Goal: Task Accomplishment & Management: Complete application form

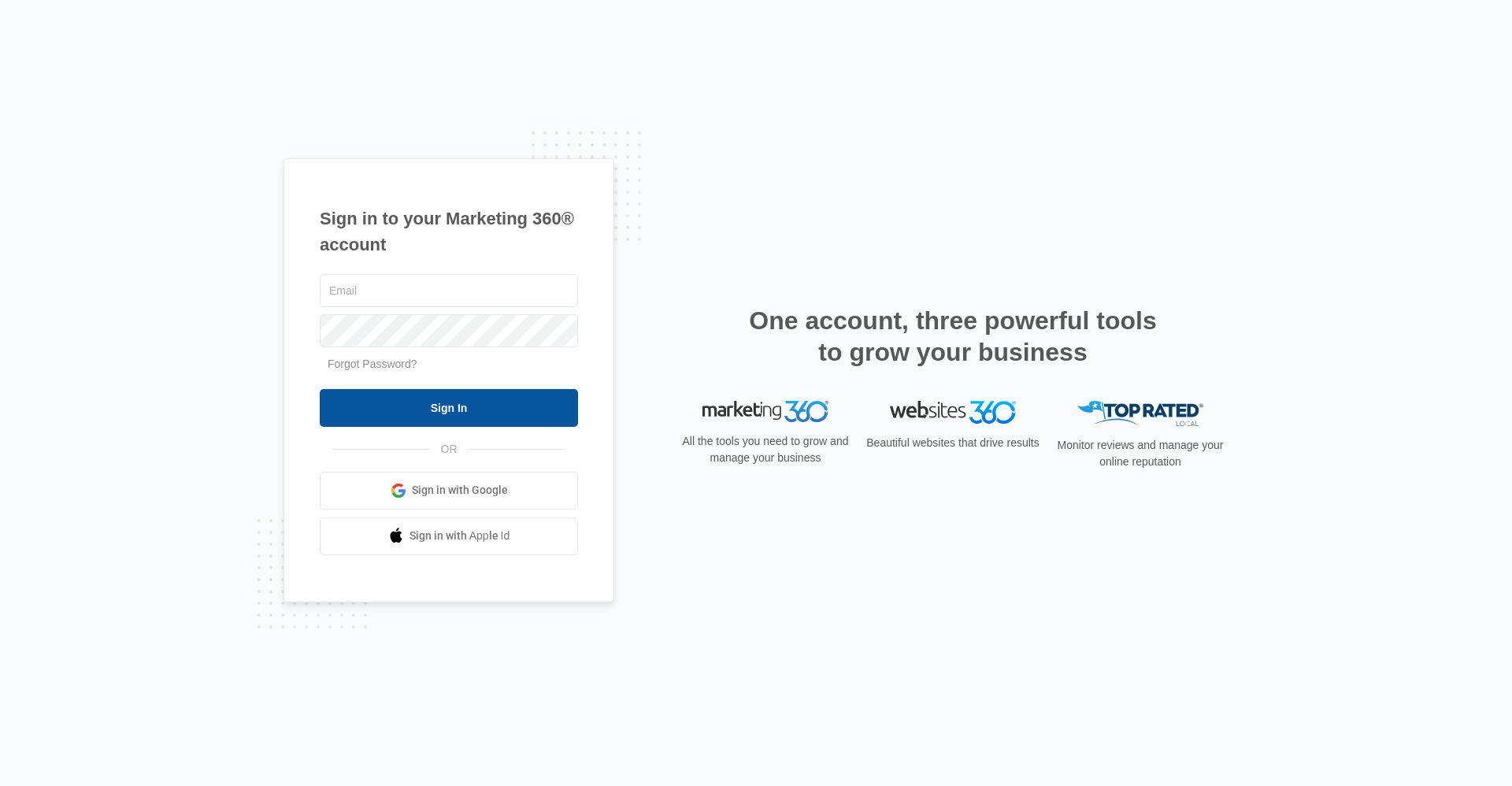
type input "[EMAIL_ADDRESS][DOMAIN_NAME]"
click at [466, 408] on input "Sign In" at bounding box center [449, 407] width 258 height 38
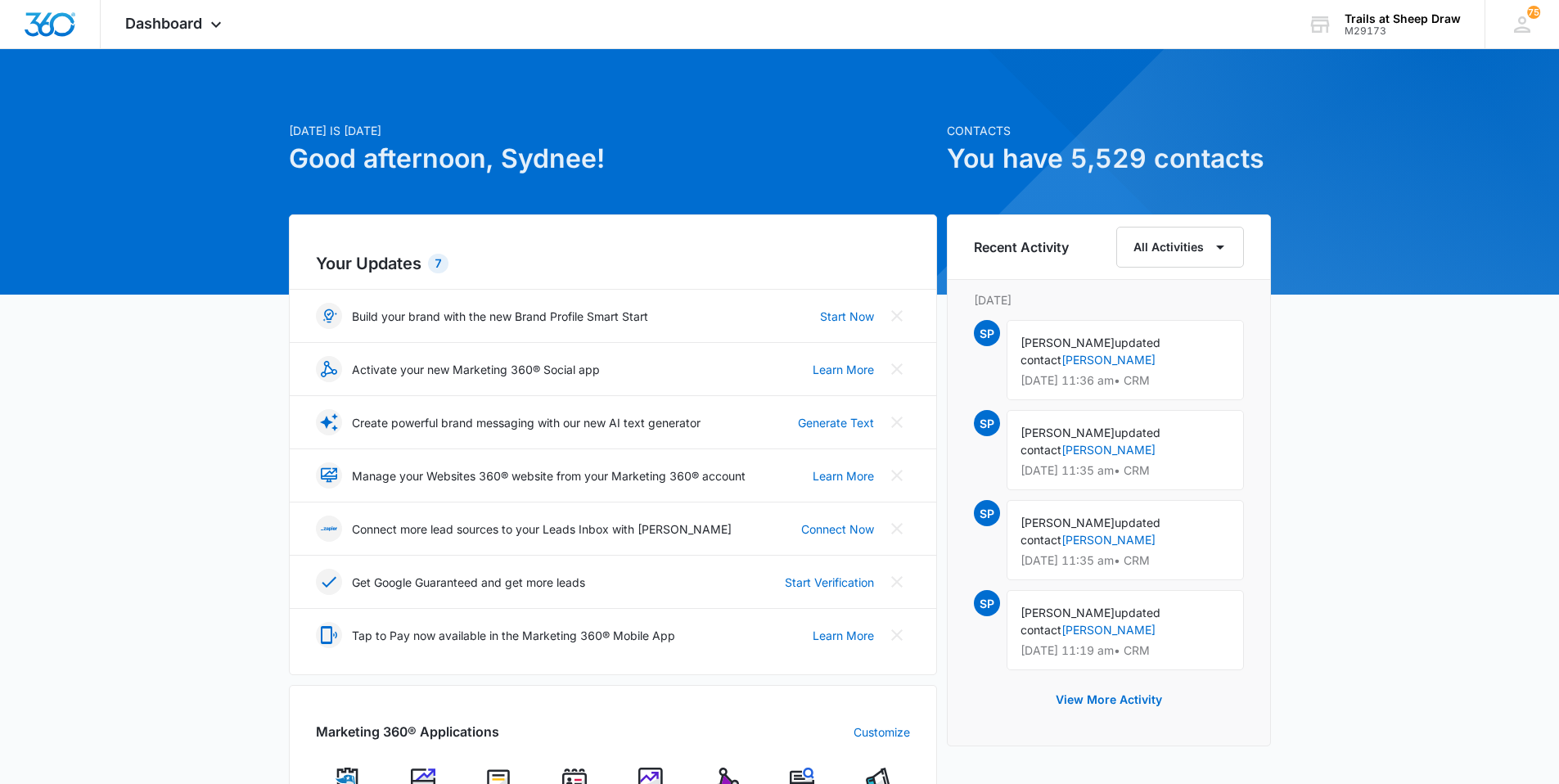
click at [582, 768] on img at bounding box center [574, 779] width 24 height 24
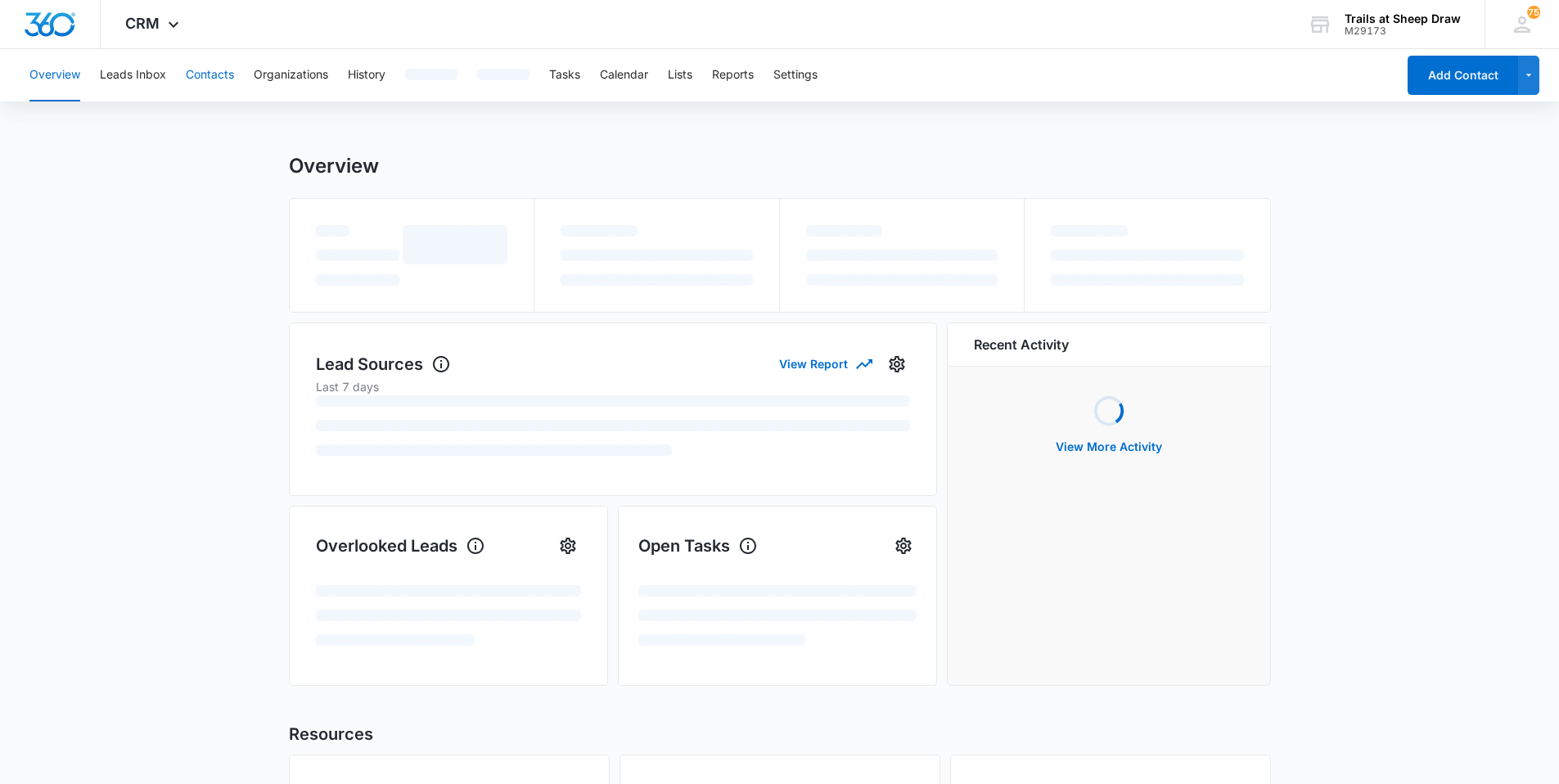
click at [230, 72] on button "Contacts" at bounding box center [210, 75] width 48 height 52
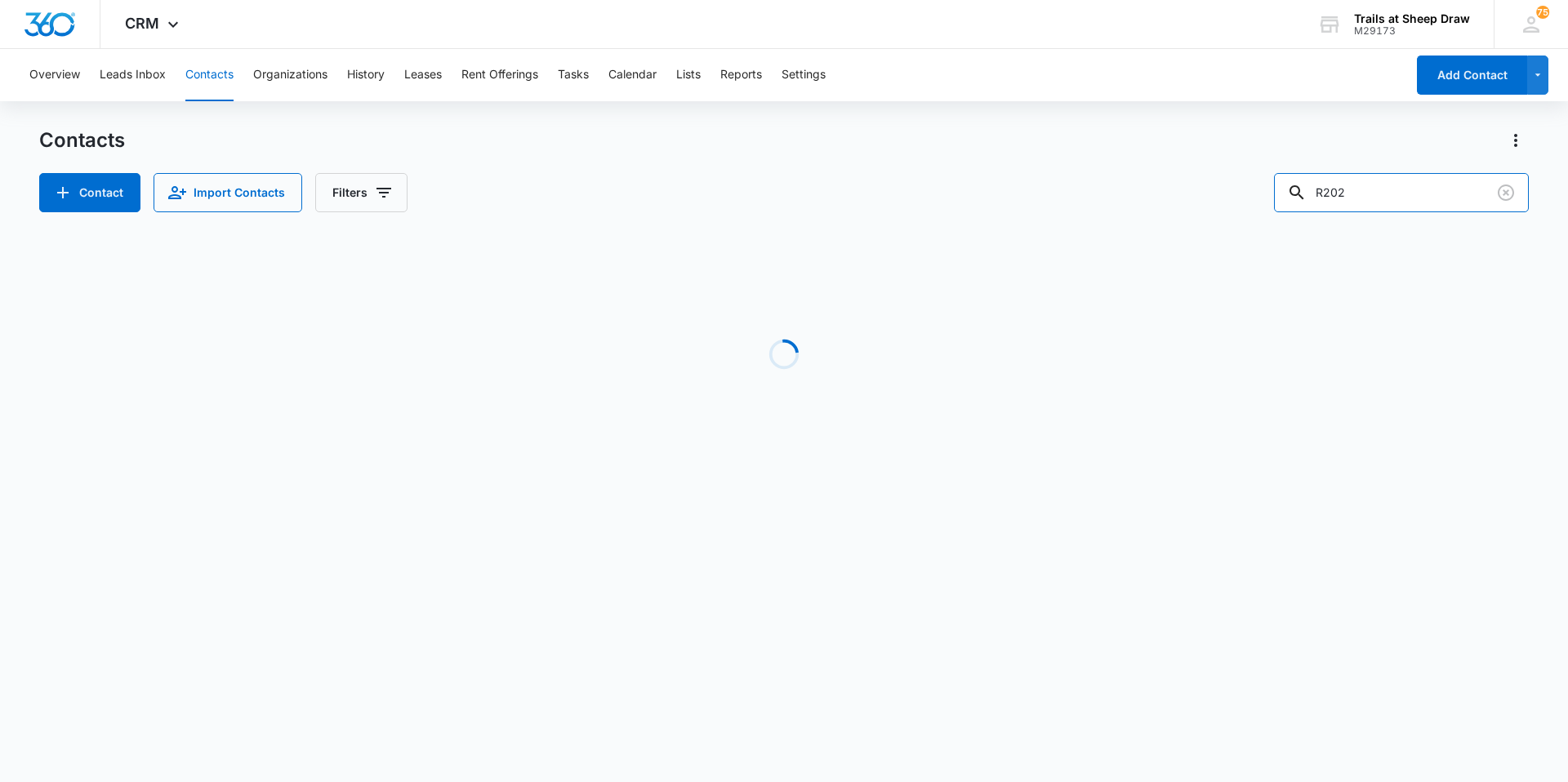
drag, startPoint x: 1398, startPoint y: 176, endPoint x: 1209, endPoint y: 187, distance: 189.3
click at [1209, 187] on div "Contact Import Contacts Filters R202" at bounding box center [783, 192] width 1489 height 39
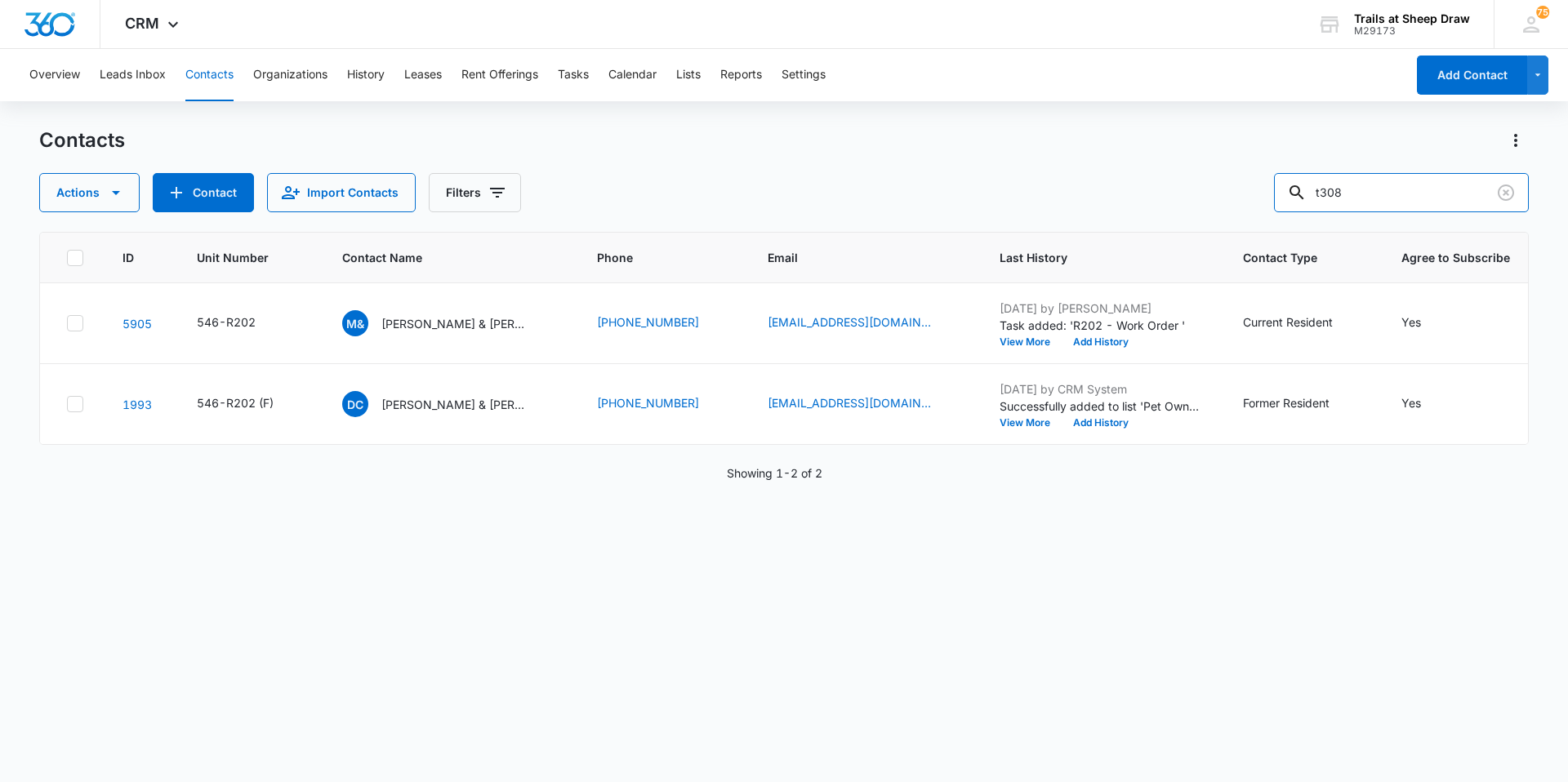
type input "t308"
click at [412, 331] on p "Ashley Perez" at bounding box center [427, 323] width 94 height 17
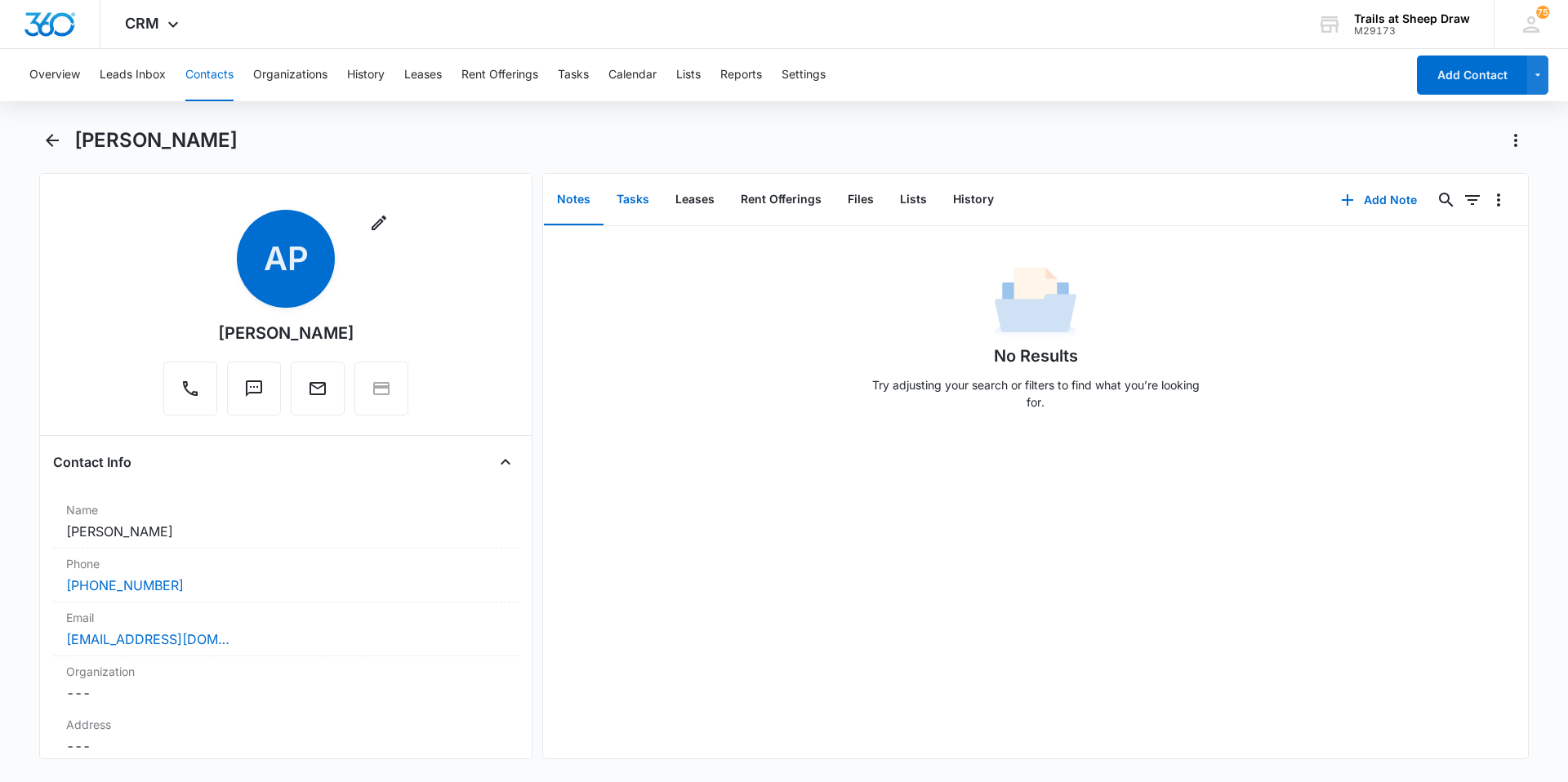
click at [651, 191] on button "Tasks" at bounding box center [633, 199] width 59 height 51
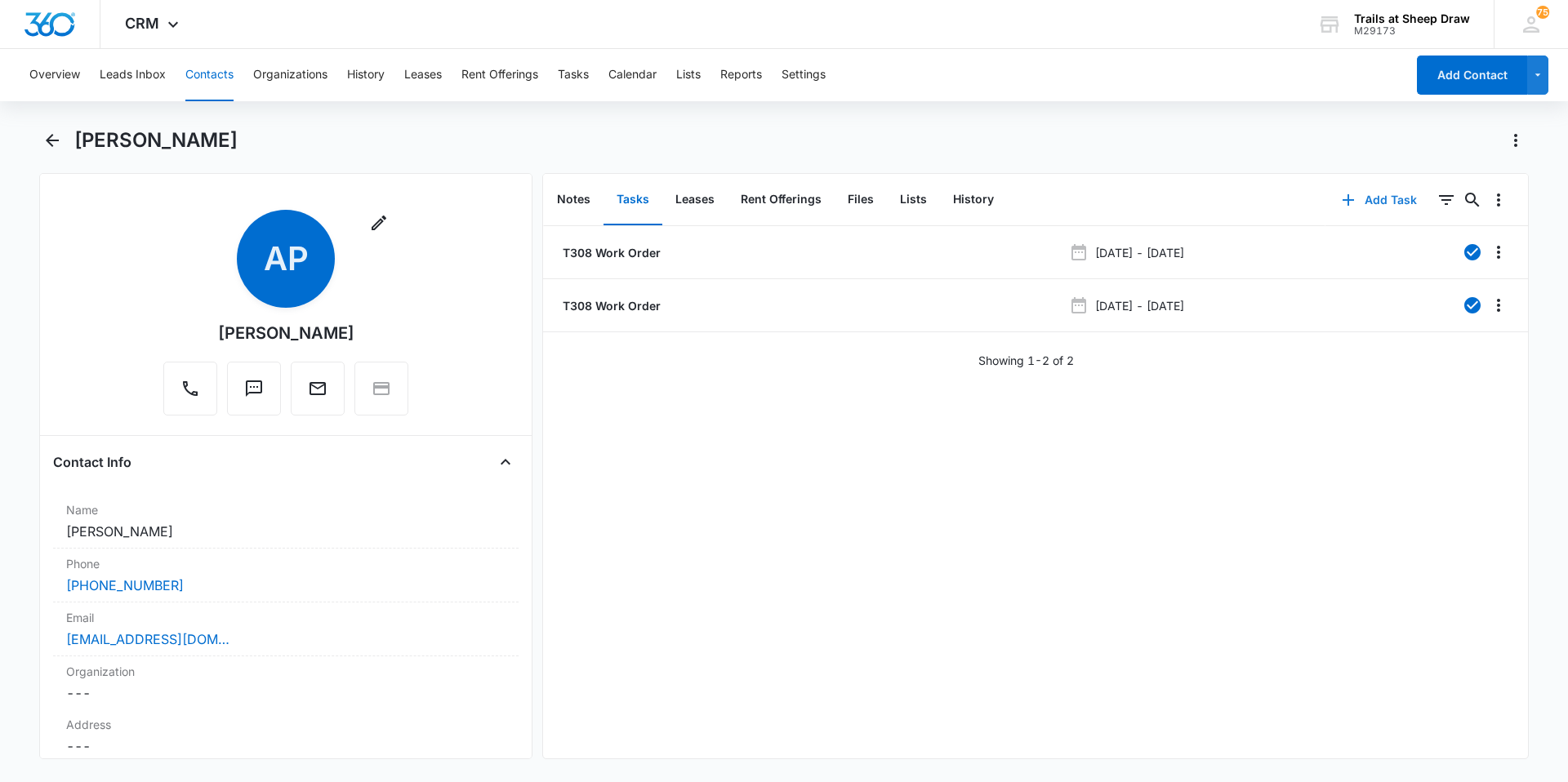
click at [1339, 203] on icon "button" at bounding box center [1349, 200] width 20 height 20
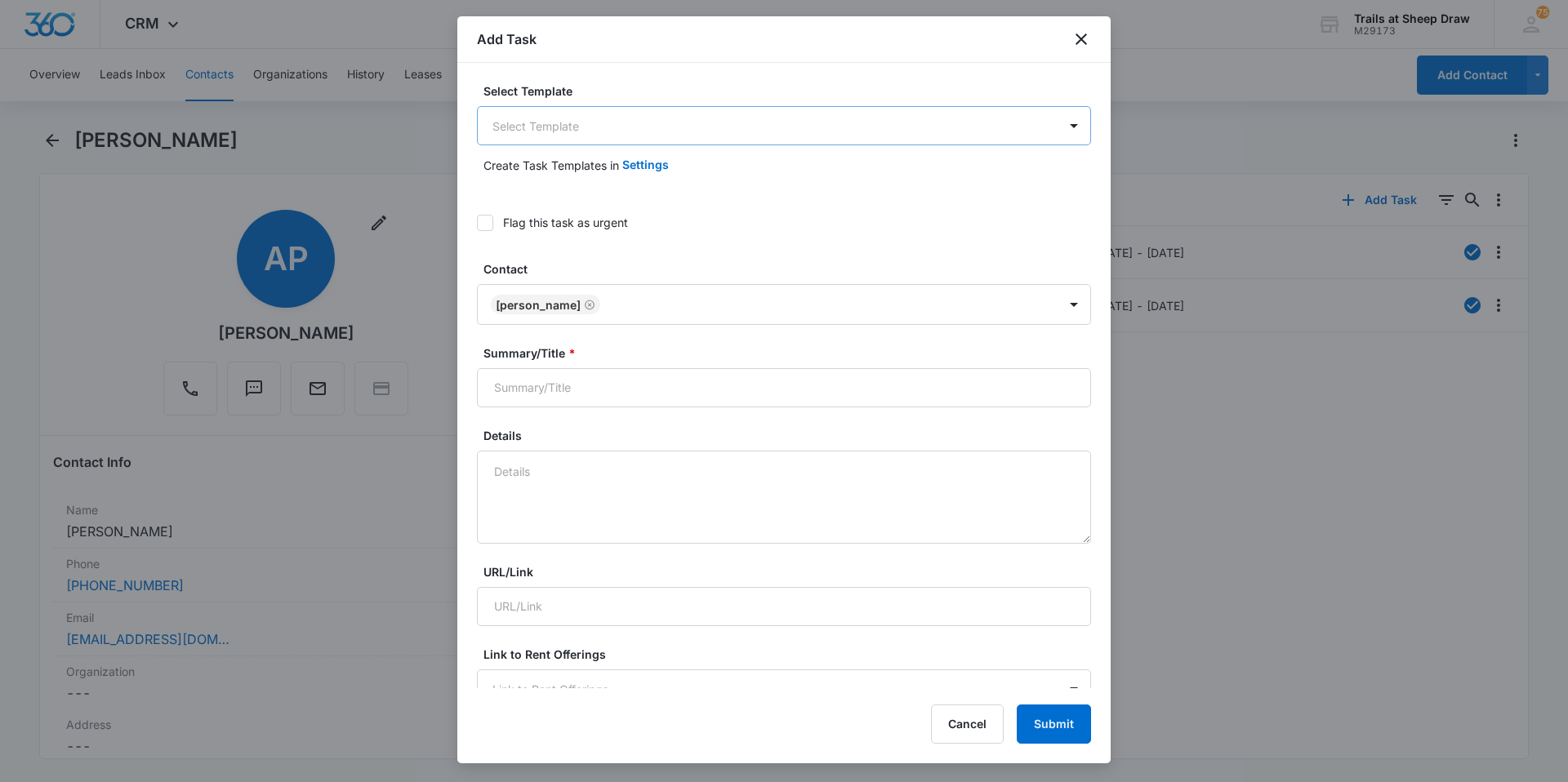
click at [606, 140] on body "CRM Apps Reputation Websites Forms CRM Email Social Content Ads Intelligence Fi…" at bounding box center [784, 391] width 1568 height 782
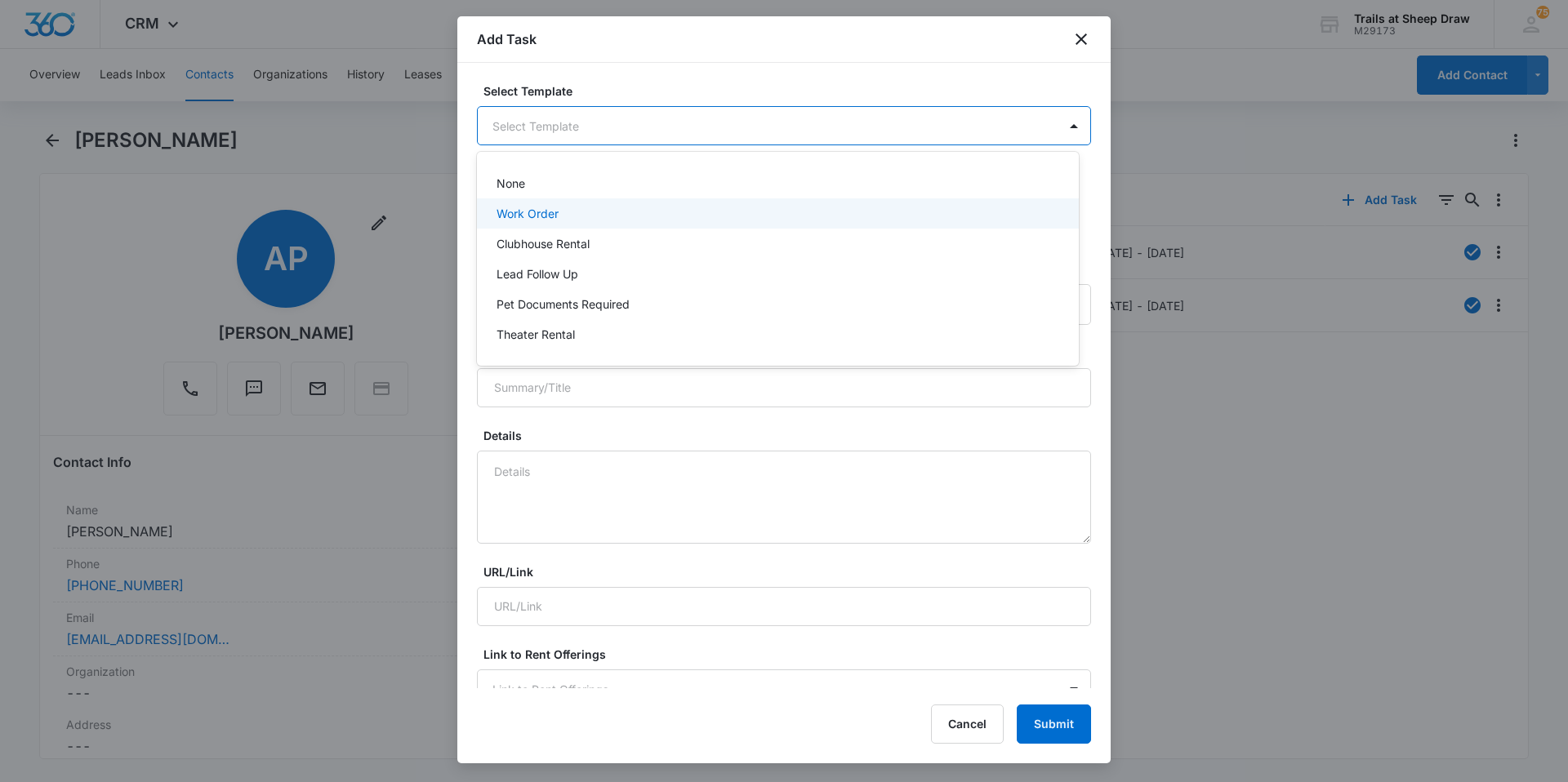
click at [579, 209] on div "Work Order" at bounding box center [776, 214] width 560 height 17
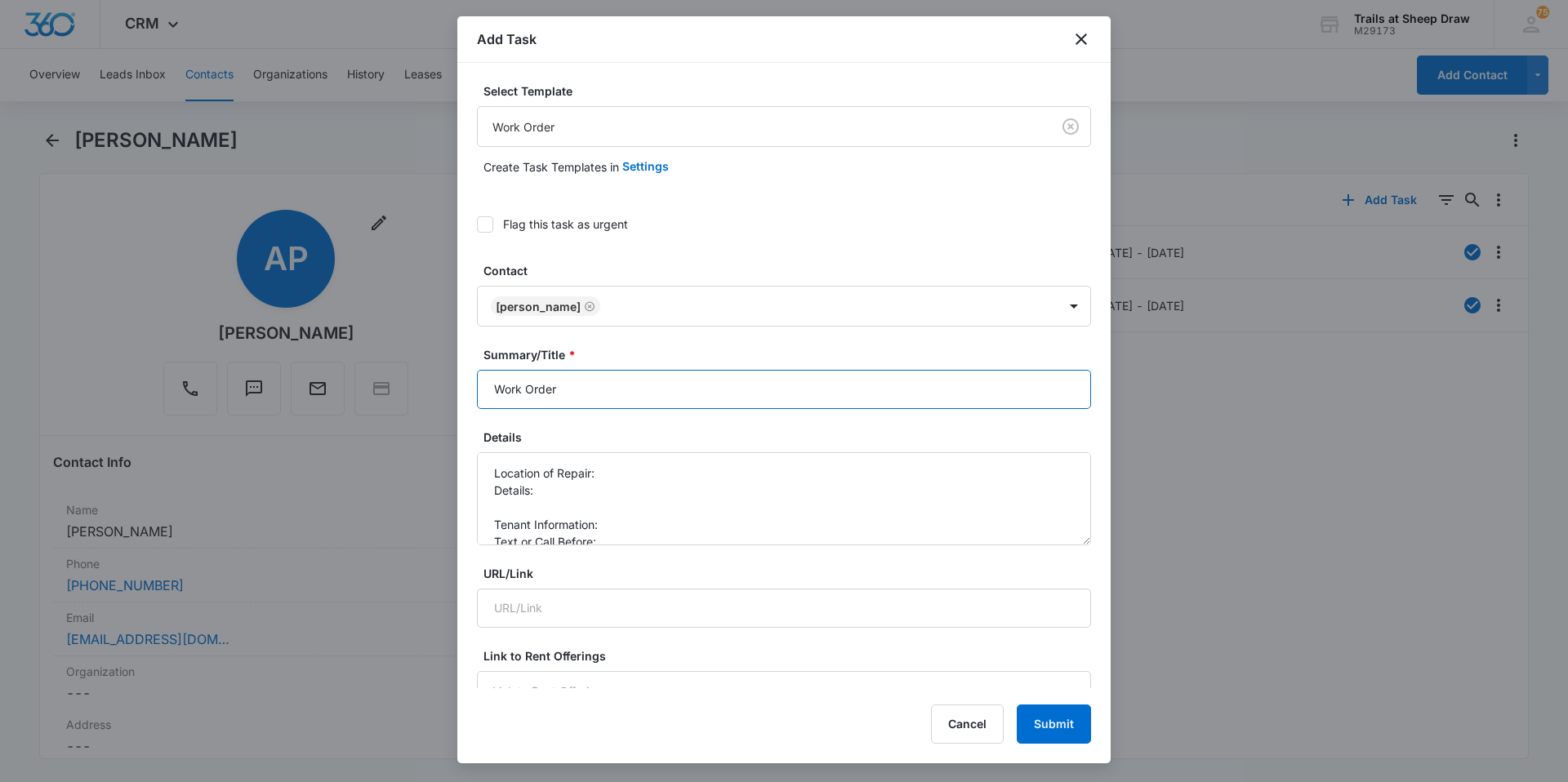
click at [489, 387] on input "Work Order" at bounding box center [784, 389] width 614 height 39
type input "T308 Work Order"
click at [653, 462] on textarea "Location of Repair: Details: Tenant Information: Text or Call Before:" at bounding box center [784, 499] width 614 height 93
click at [576, 494] on textarea "Location of Repair: Mail Box Details: Tenant Information: Text or Call Before:" at bounding box center [784, 499] width 614 height 93
click at [567, 499] on textarea "Location of Repair: Mail Box Details: Tenant Information: Text or Call Before:" at bounding box center [784, 499] width 614 height 93
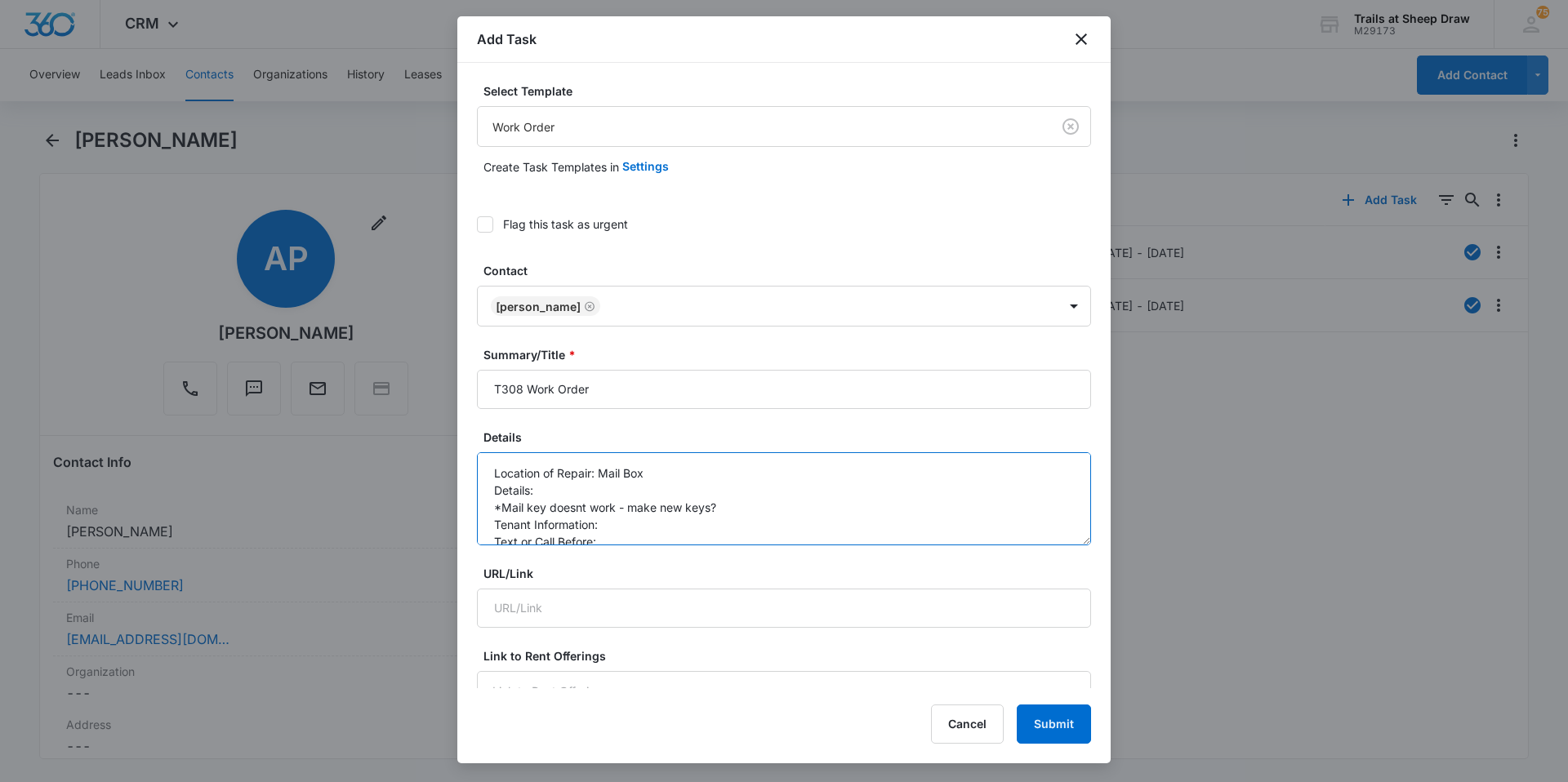
drag, startPoint x: 580, startPoint y: 518, endPoint x: 574, endPoint y: 502, distance: 17.1
click at [574, 496] on textarea "Location of Repair: Mail Box Details: *Mail key doesnt work - make new keys? Te…" at bounding box center [784, 499] width 614 height 93
click at [727, 509] on textarea "Location of Repair: Mail Box Details: *Mail key doesn't work - make new keys? T…" at bounding box center [784, 499] width 614 height 93
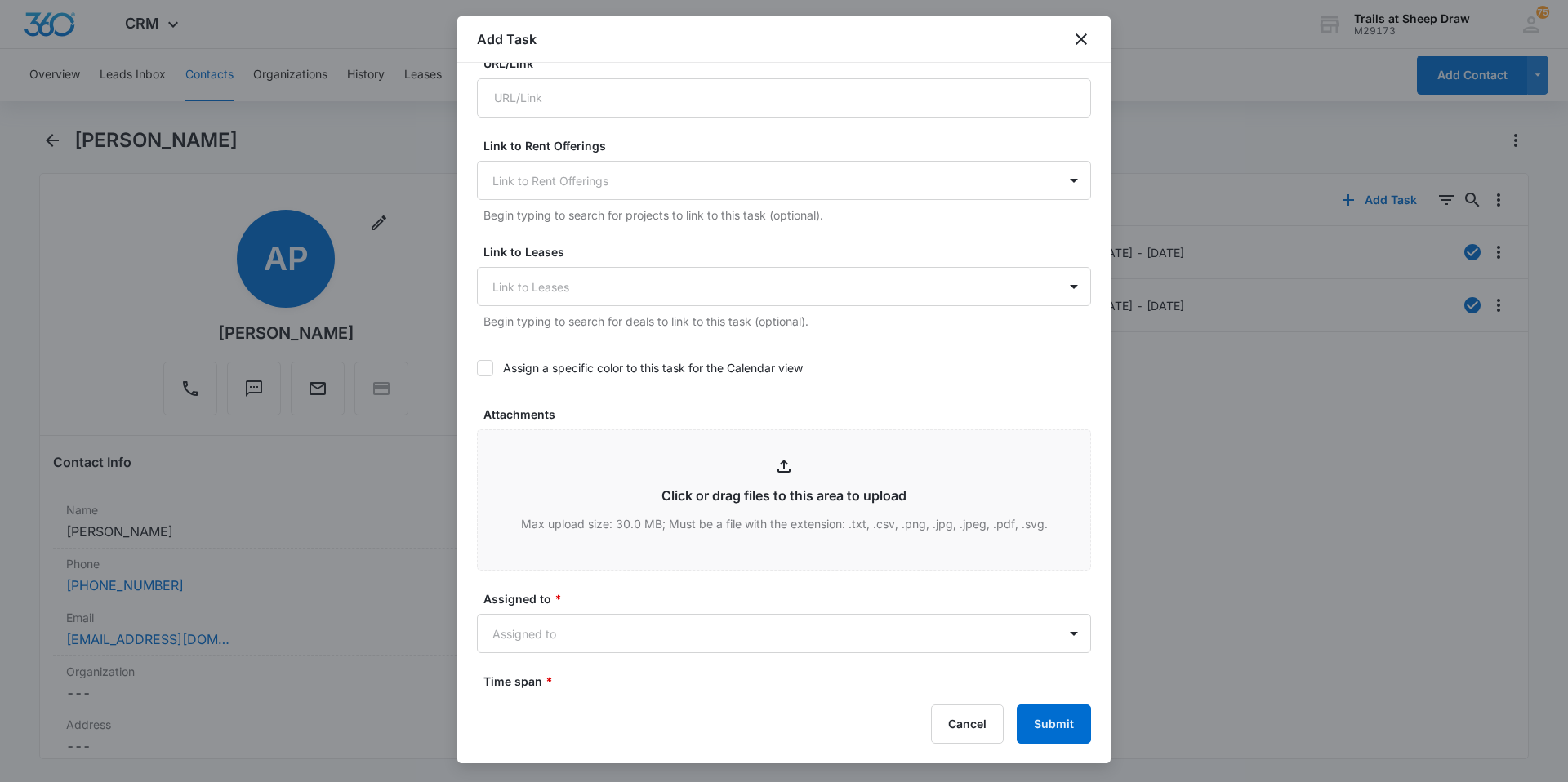
scroll to position [735, 0]
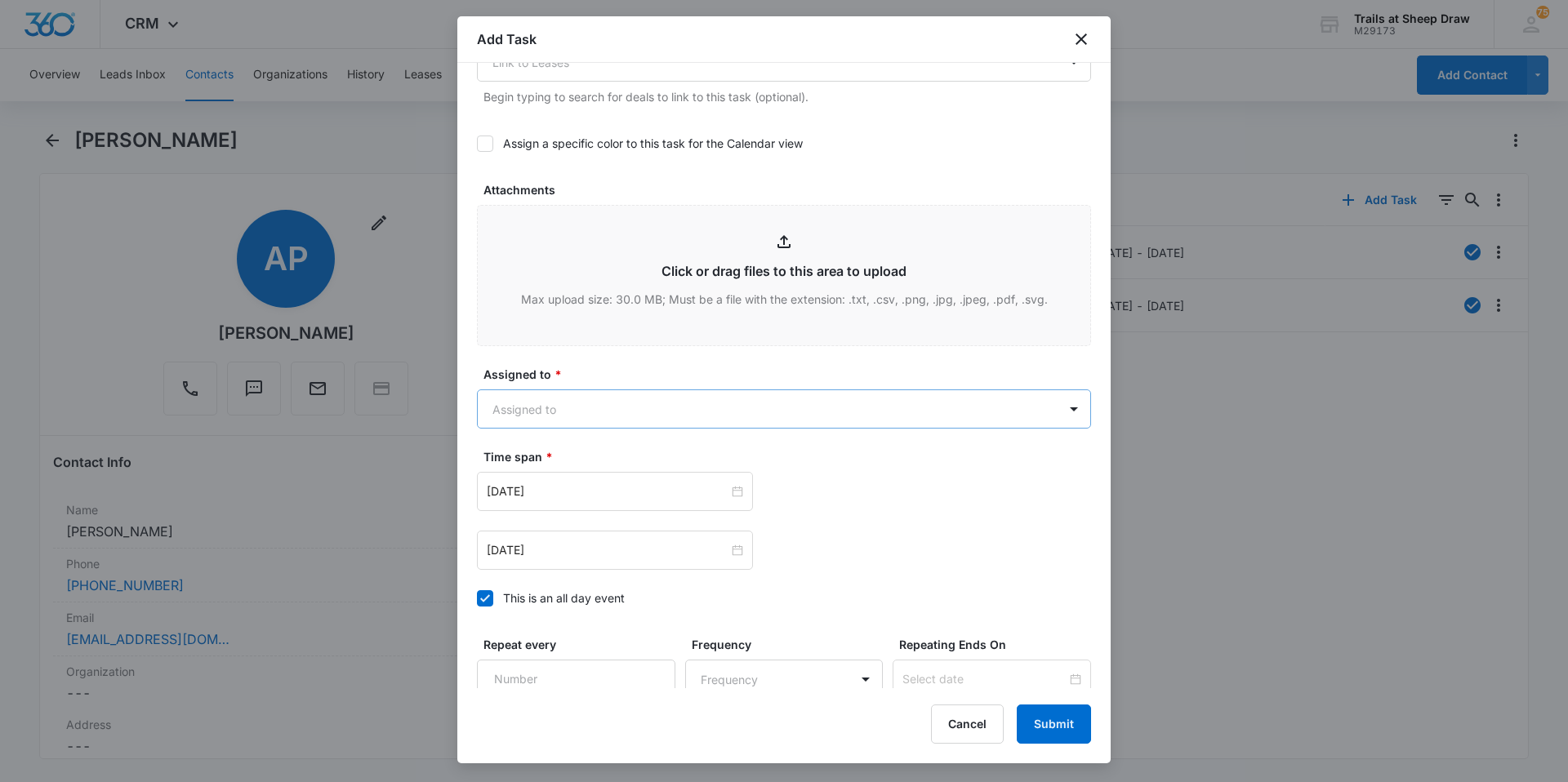
type textarea "Location of Repair: Mail Box Details: *Mail key doesn't work - make new keys? T…"
click at [622, 407] on body "CRM Apps Reputation Websites Forms CRM Email Social Content Ads Intelligence Fi…" at bounding box center [784, 391] width 1568 height 782
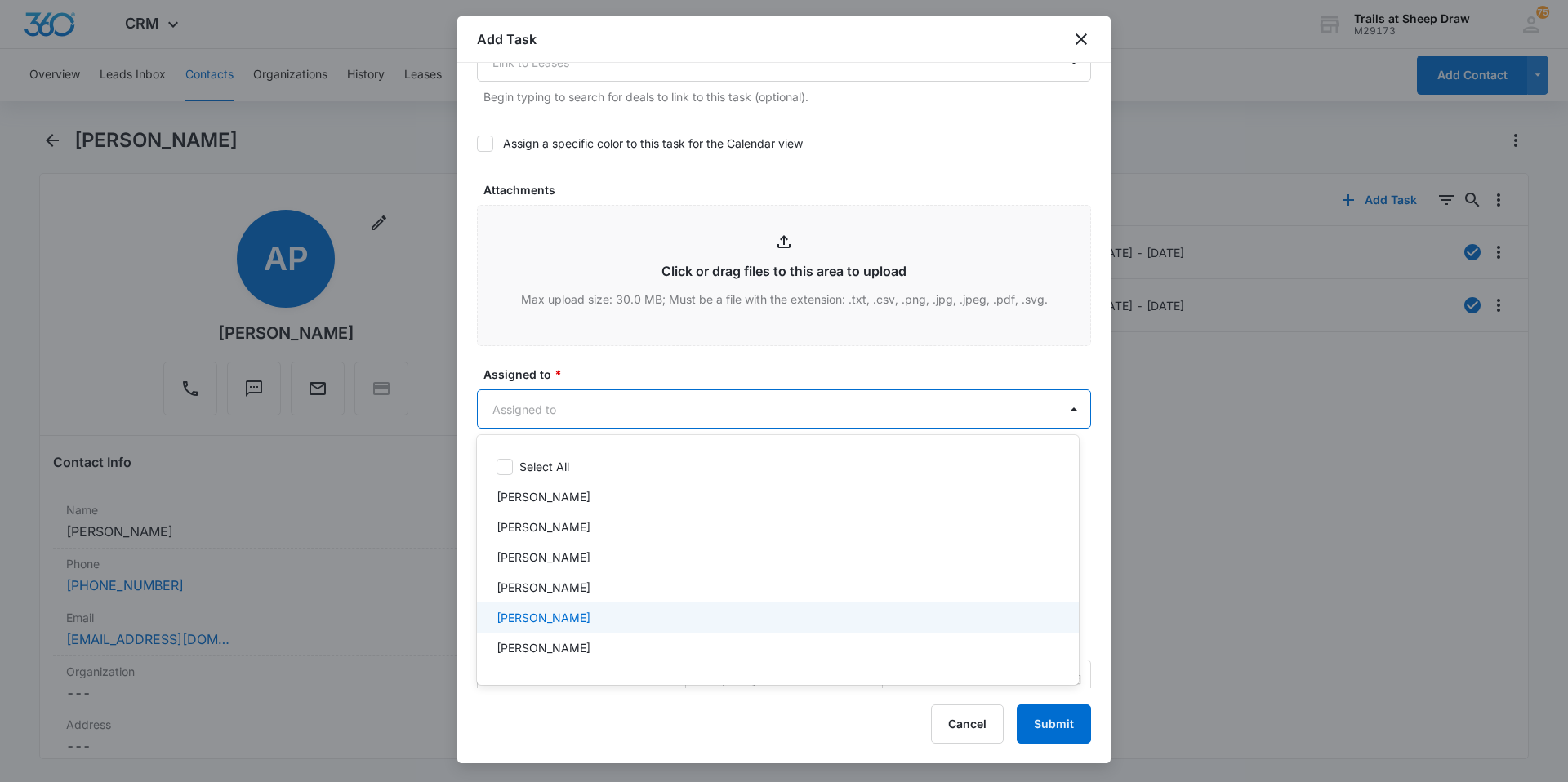
click at [550, 615] on p "Edgar Jimenez" at bounding box center [543, 617] width 94 height 17
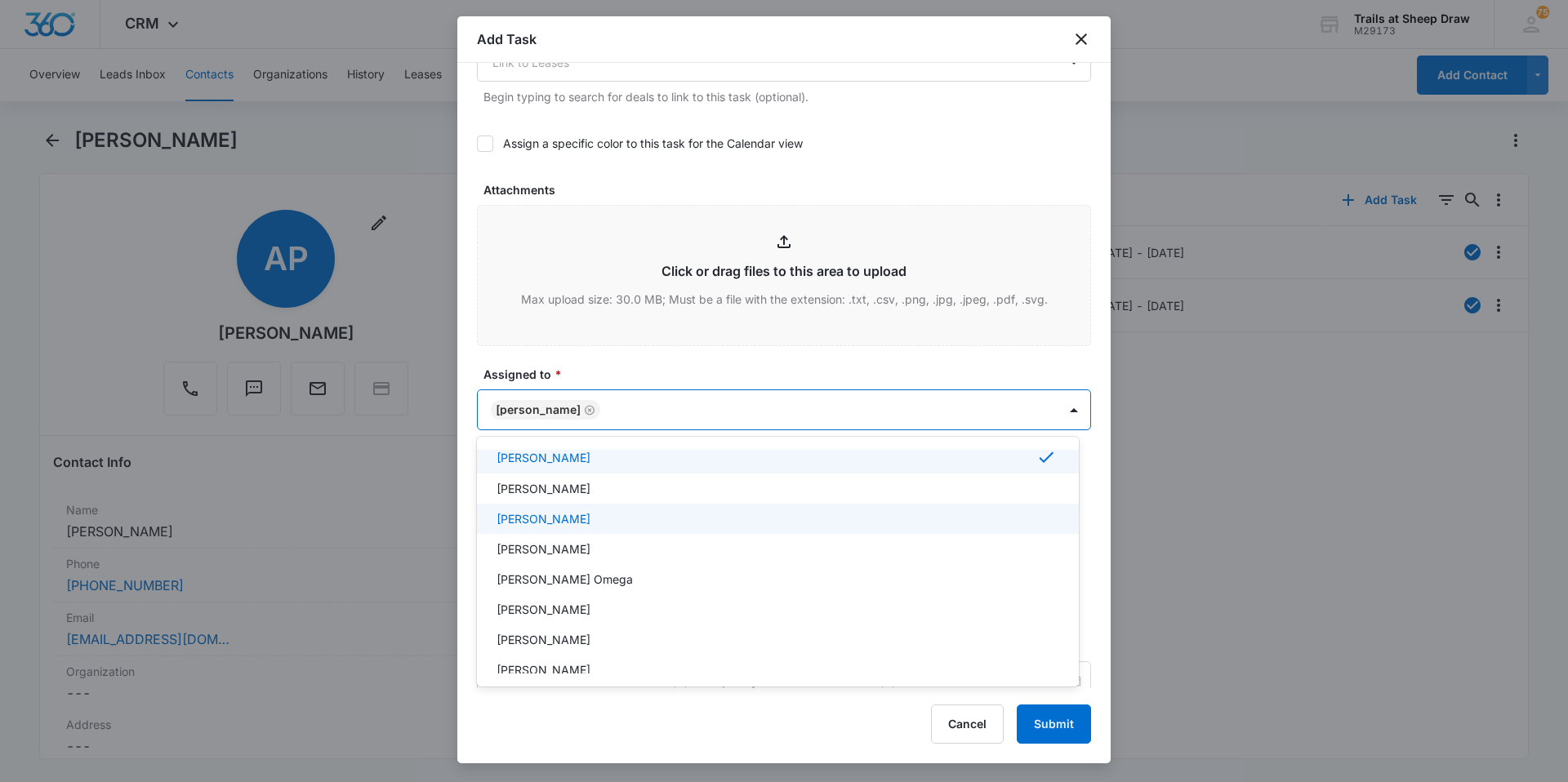
click at [551, 524] on p "Ethan Esparza-Escobar" at bounding box center [543, 519] width 94 height 17
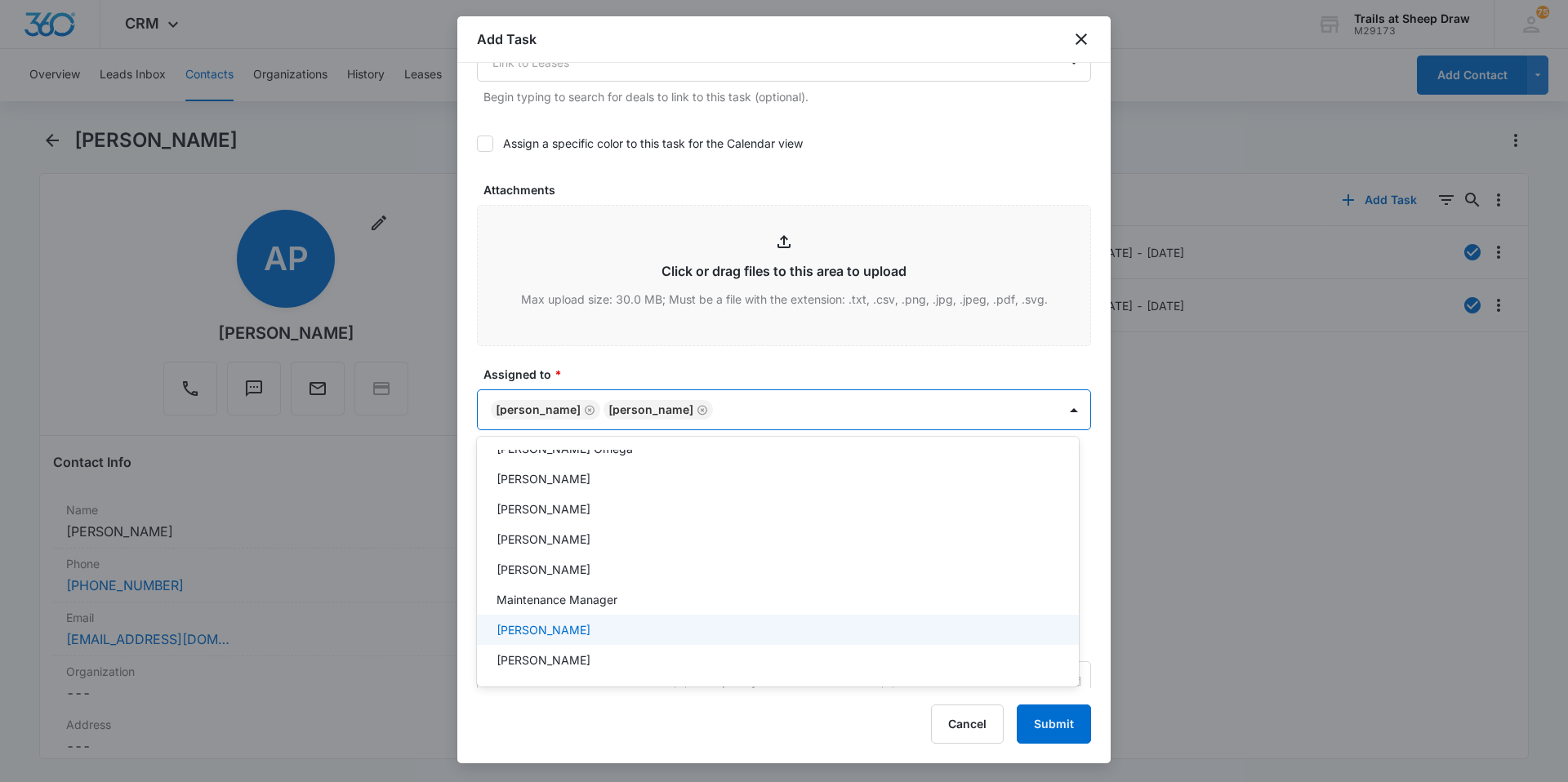
scroll to position [391, 0]
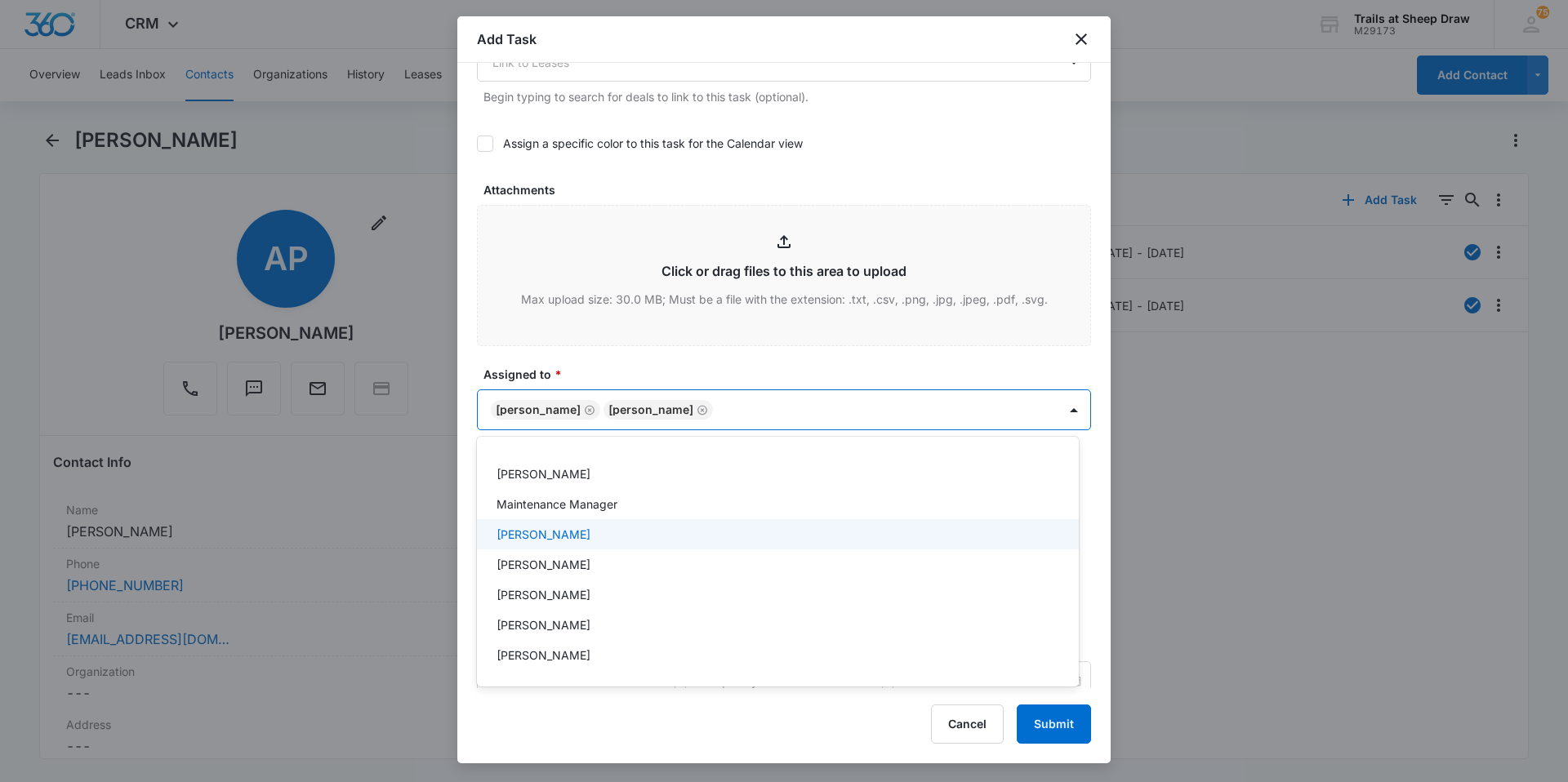
click at [538, 538] on p "Micheal Burke" at bounding box center [543, 534] width 94 height 17
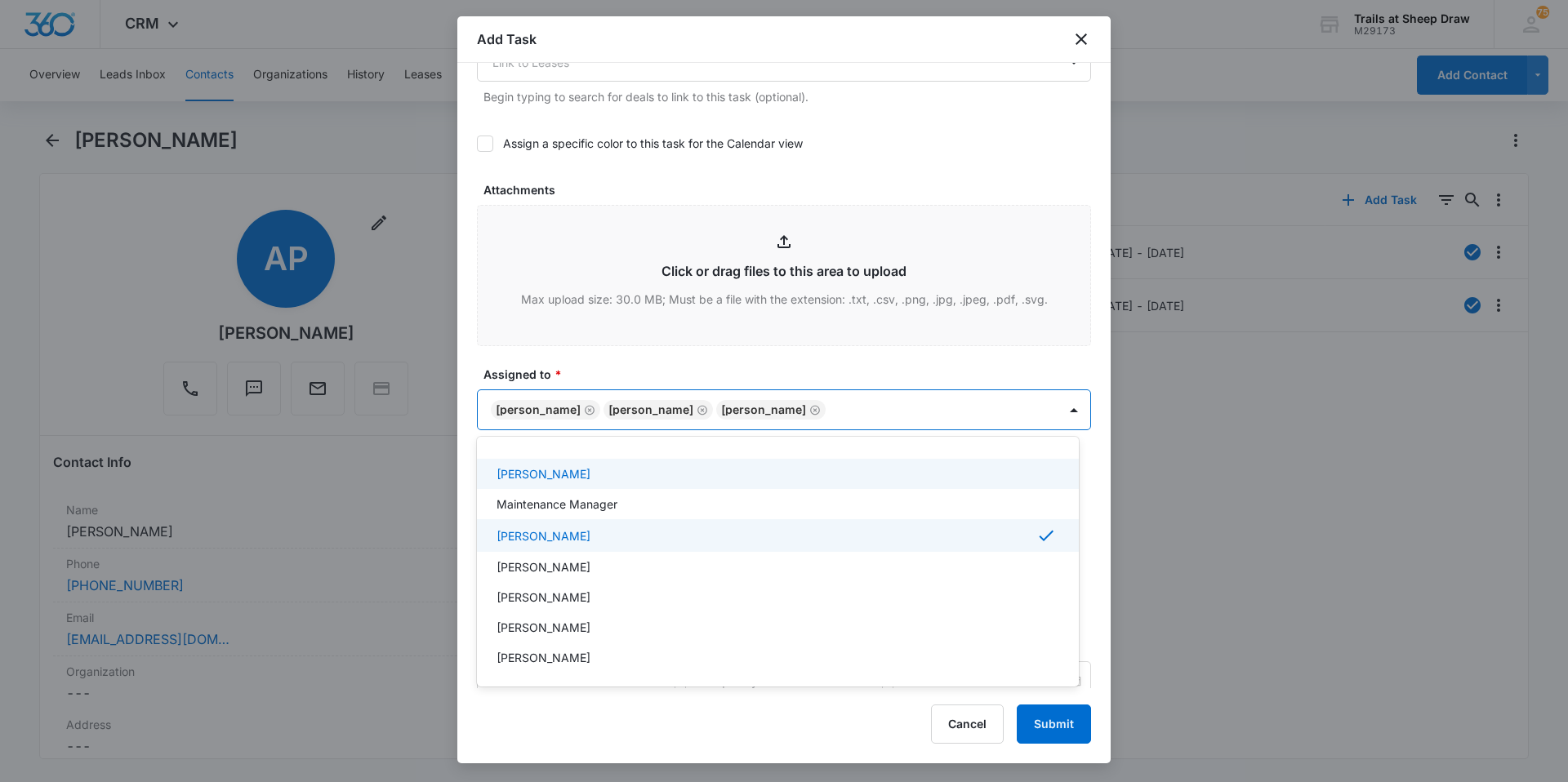
click at [901, 407] on div at bounding box center [784, 391] width 1568 height 782
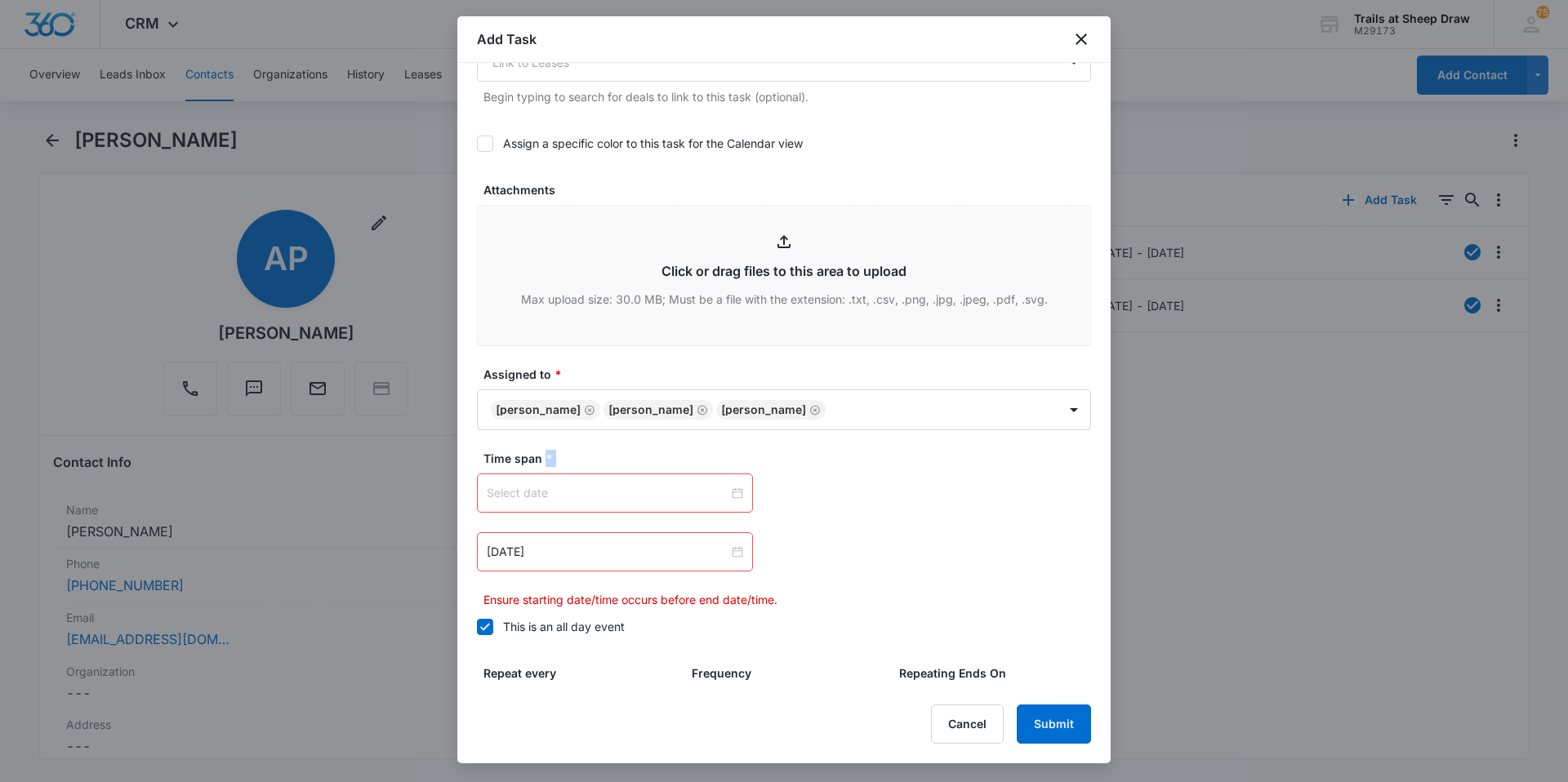
click at [732, 494] on div at bounding box center [614, 493] width 256 height 18
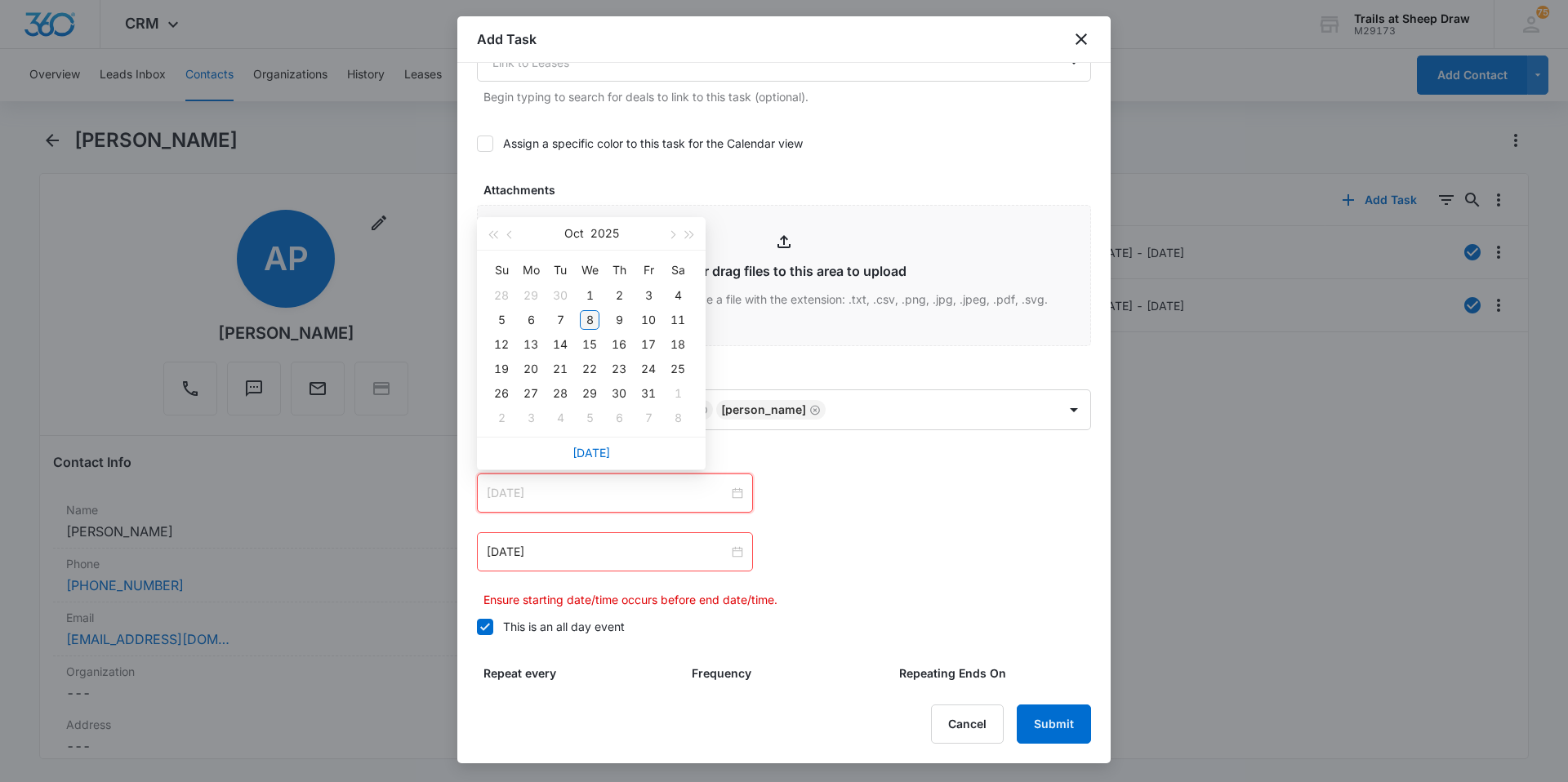
type input "Oct 8, 2025"
click at [586, 320] on div "8" at bounding box center [589, 320] width 20 height 20
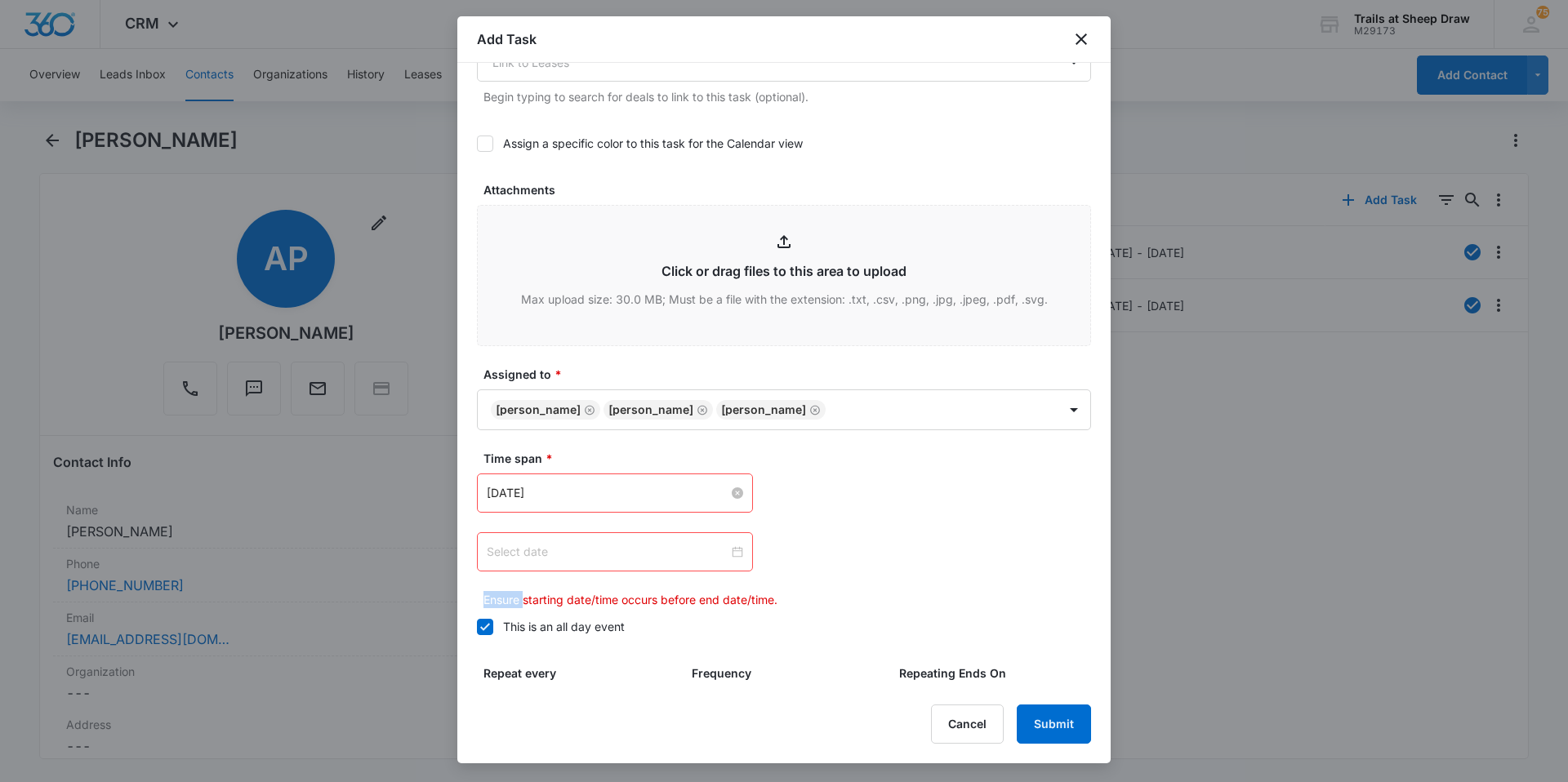
click at [732, 553] on div at bounding box center [614, 552] width 256 height 18
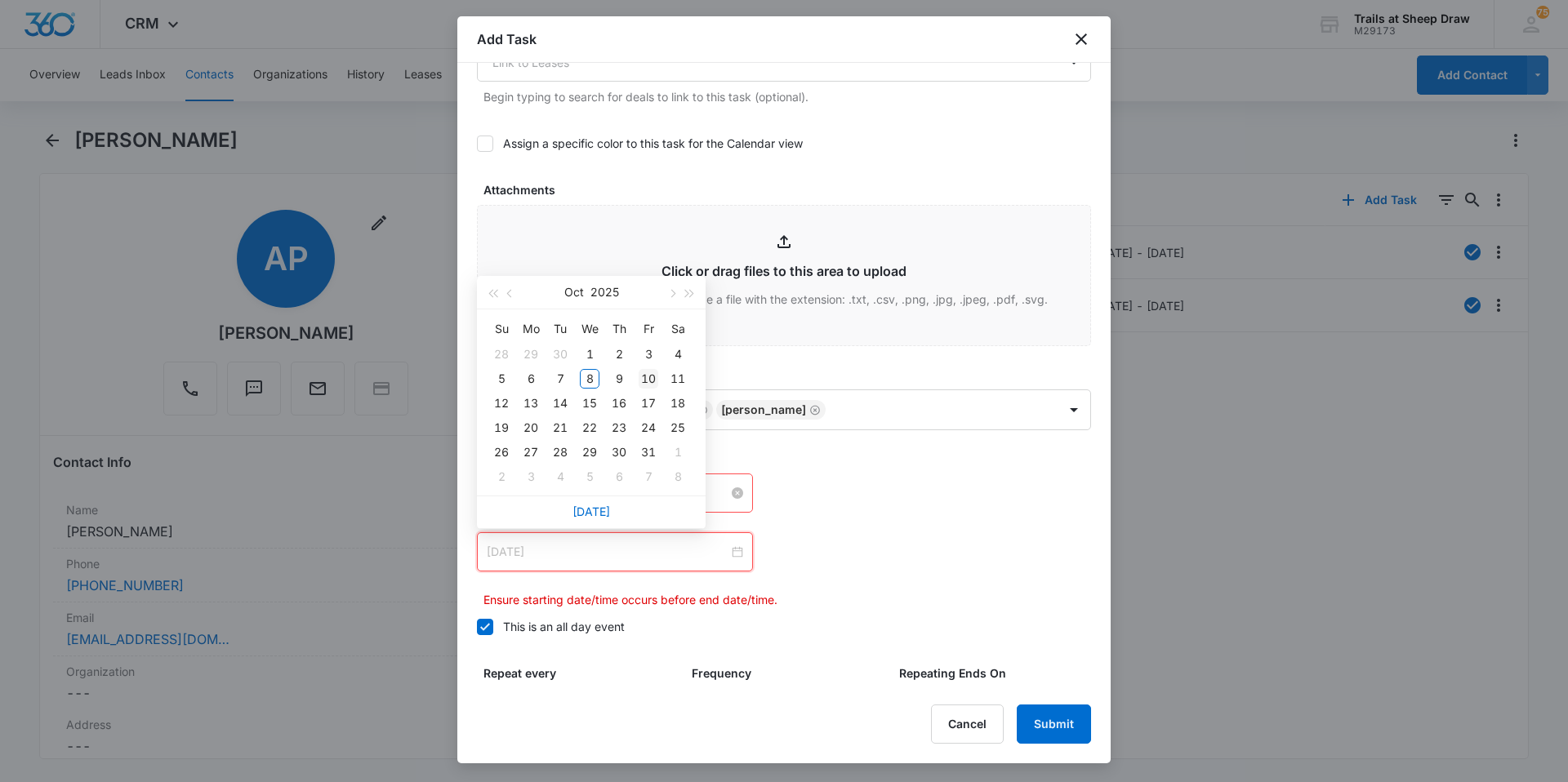
type input "Oct 10, 2025"
click at [647, 381] on div "10" at bounding box center [648, 379] width 20 height 20
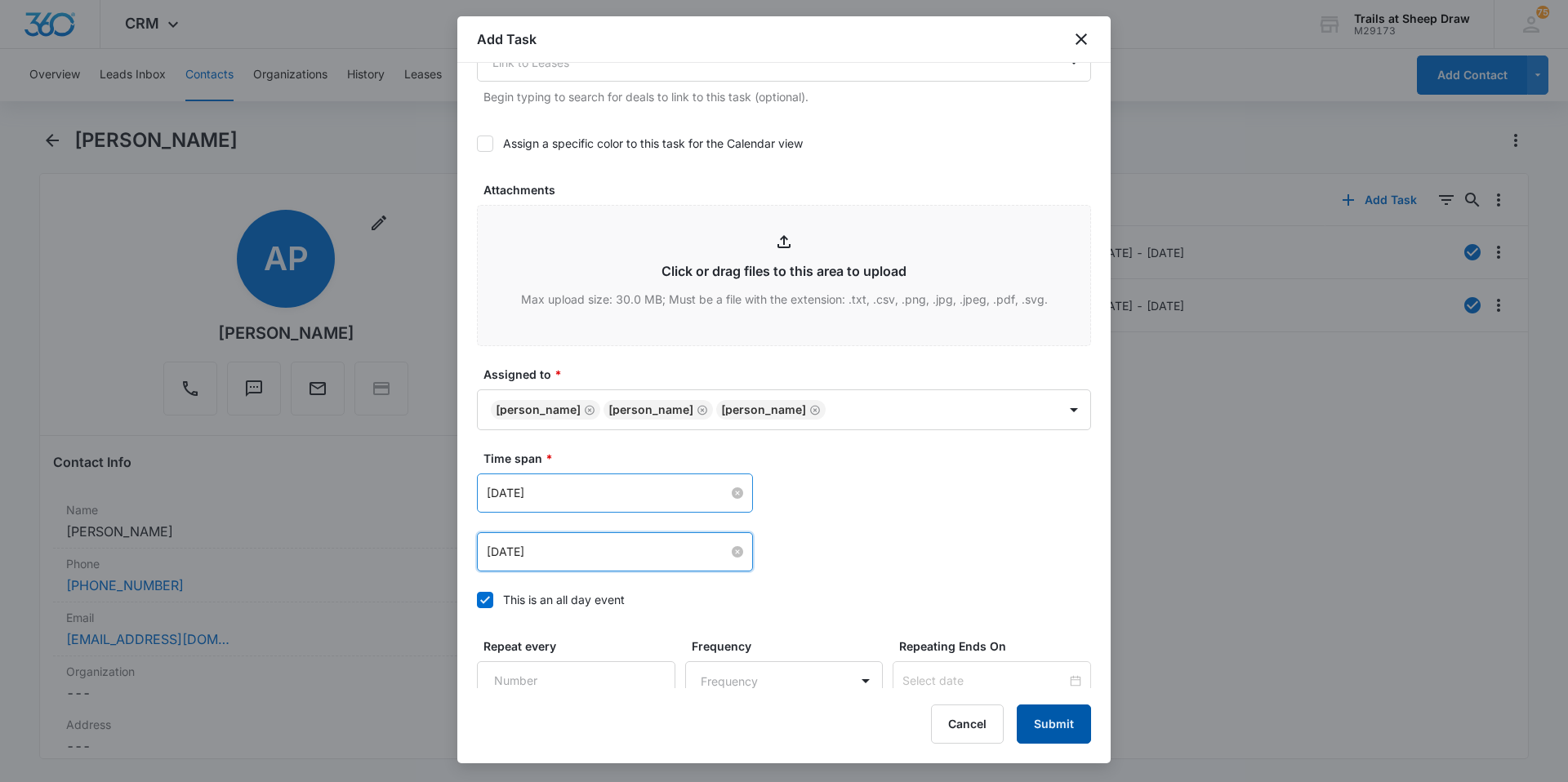
click at [1048, 737] on button "Submit" at bounding box center [1053, 724] width 74 height 39
